Goal: Information Seeking & Learning: Learn about a topic

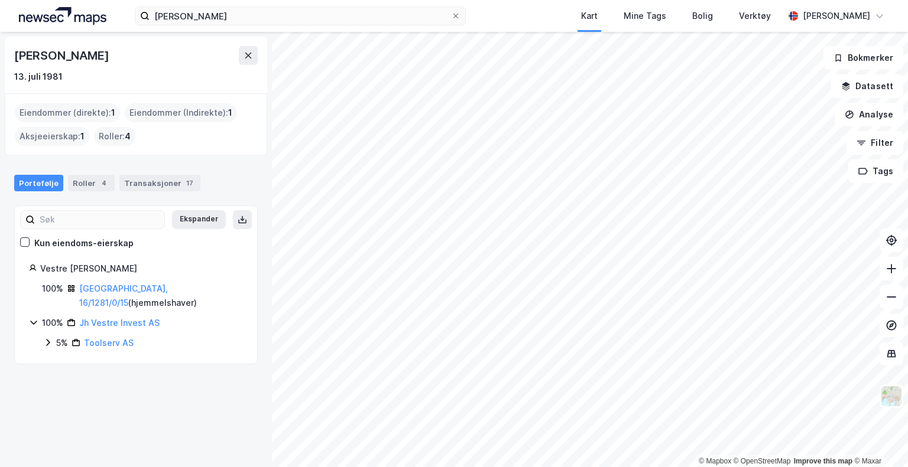
click at [109, 136] on div "Roller : 4" at bounding box center [114, 136] width 41 height 19
click at [82, 184] on div "Roller 4" at bounding box center [91, 183] width 47 height 17
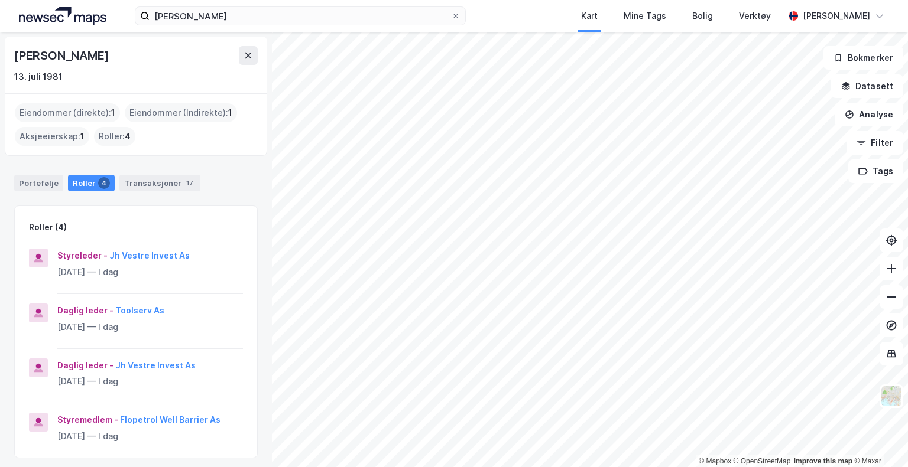
click at [47, 111] on div "Eiendommer (direkte) : 1" at bounding box center [67, 112] width 105 height 19
click at [25, 179] on div "Portefølje" at bounding box center [38, 183] width 49 height 17
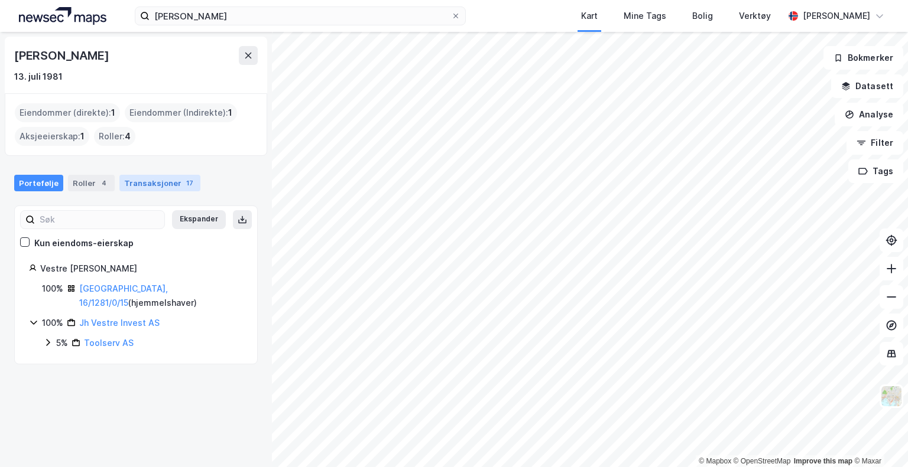
click at [172, 181] on div "Transaksjoner 17" at bounding box center [159, 183] width 81 height 17
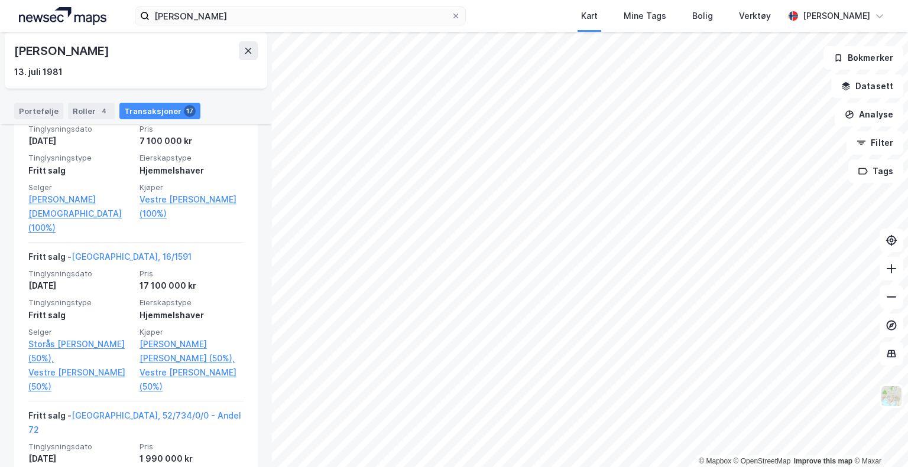
scroll to position [236, 0]
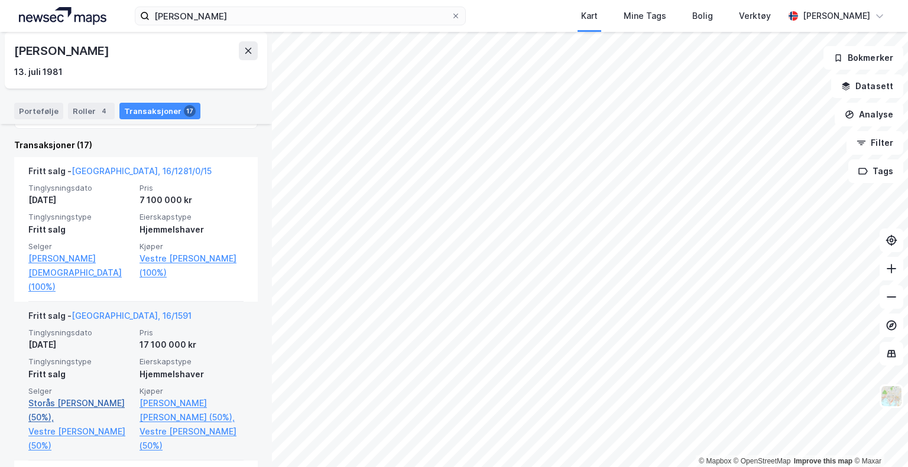
click at [71, 396] on link "Storås [PERSON_NAME] (50%)," at bounding box center [80, 410] width 104 height 28
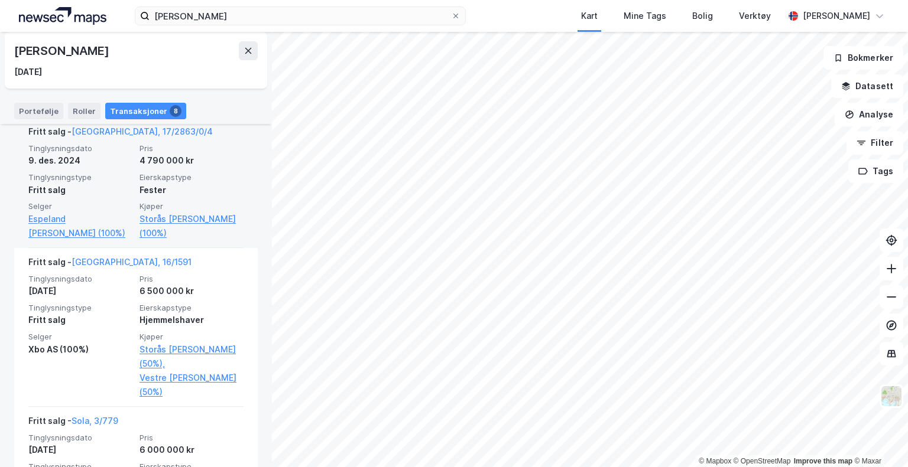
scroll to position [414, 0]
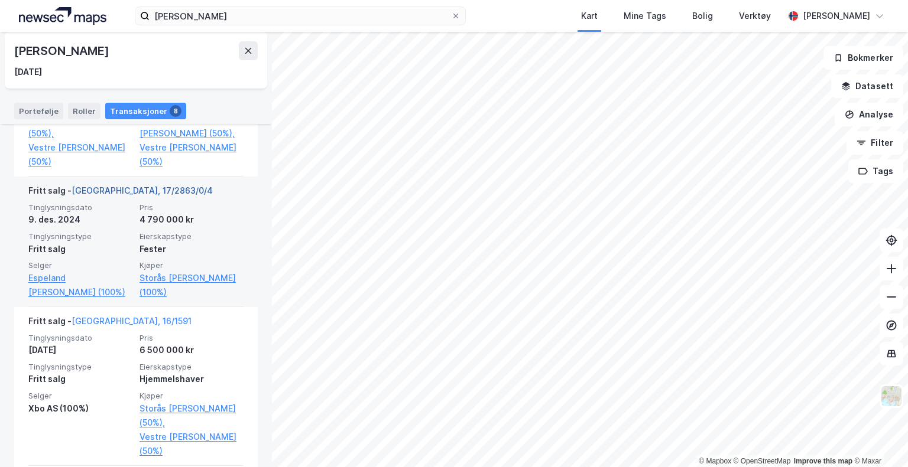
click at [139, 193] on link "[GEOGRAPHIC_DATA], 17/2863/0/4" at bounding box center [141, 191] width 141 height 10
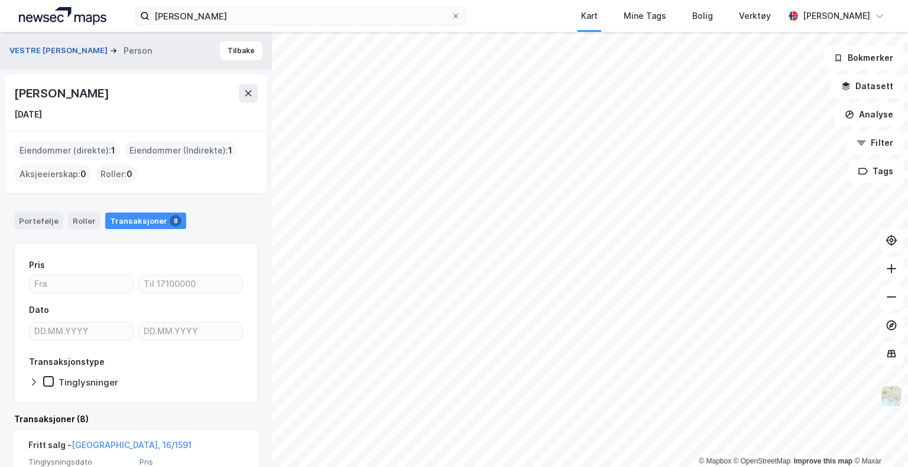
click at [34, 51] on button "VESTRE [PERSON_NAME]" at bounding box center [59, 51] width 100 height 12
